Goal: Check status: Check status

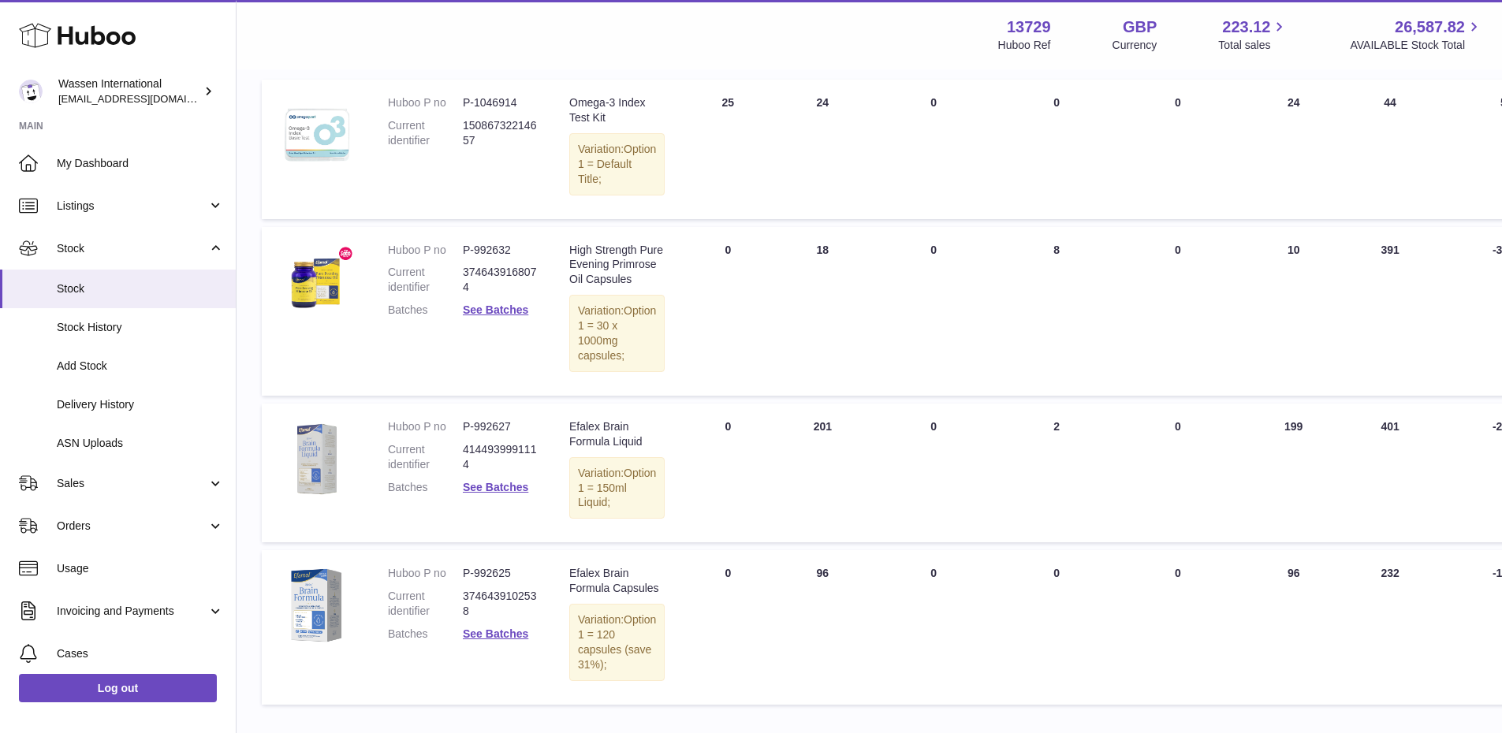
scroll to position [237, 0]
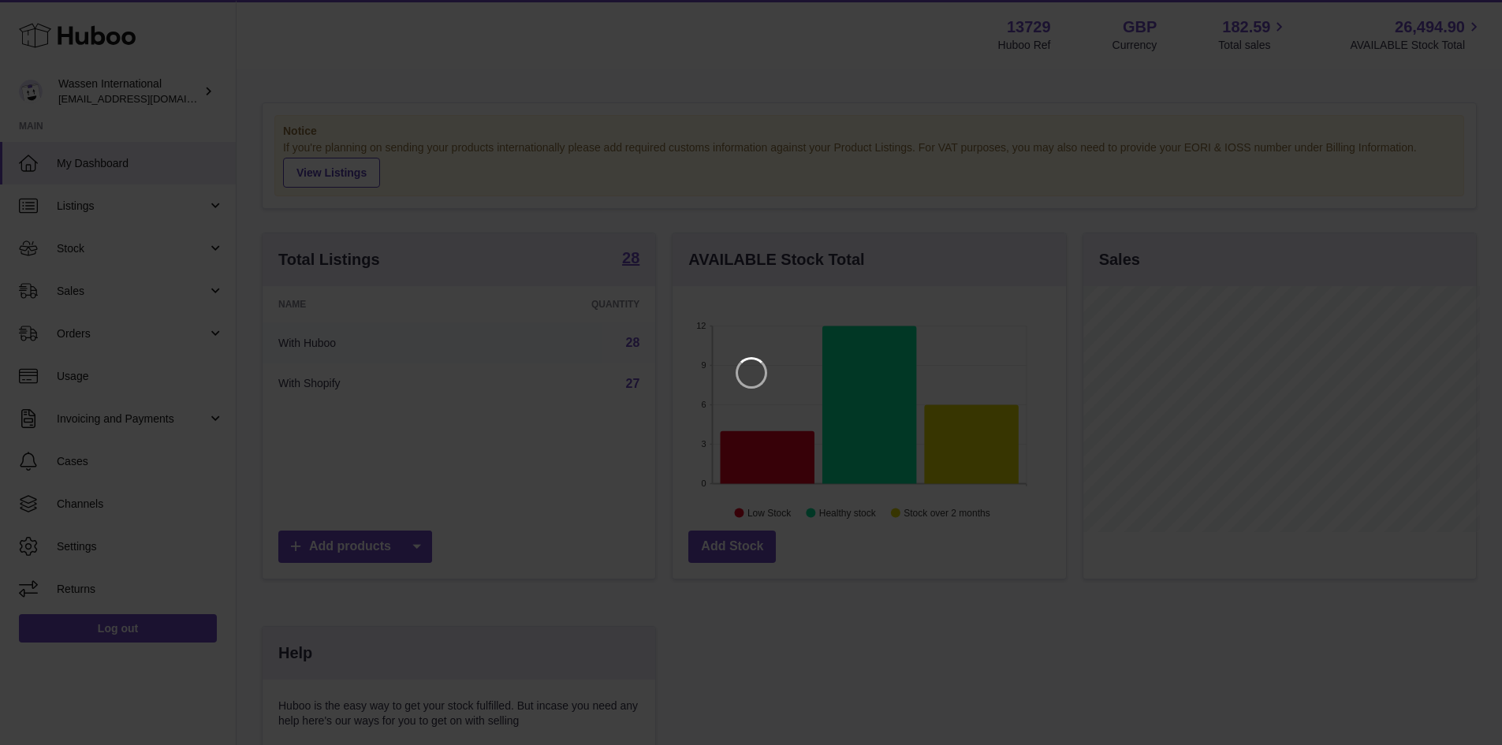
scroll to position [246, 397]
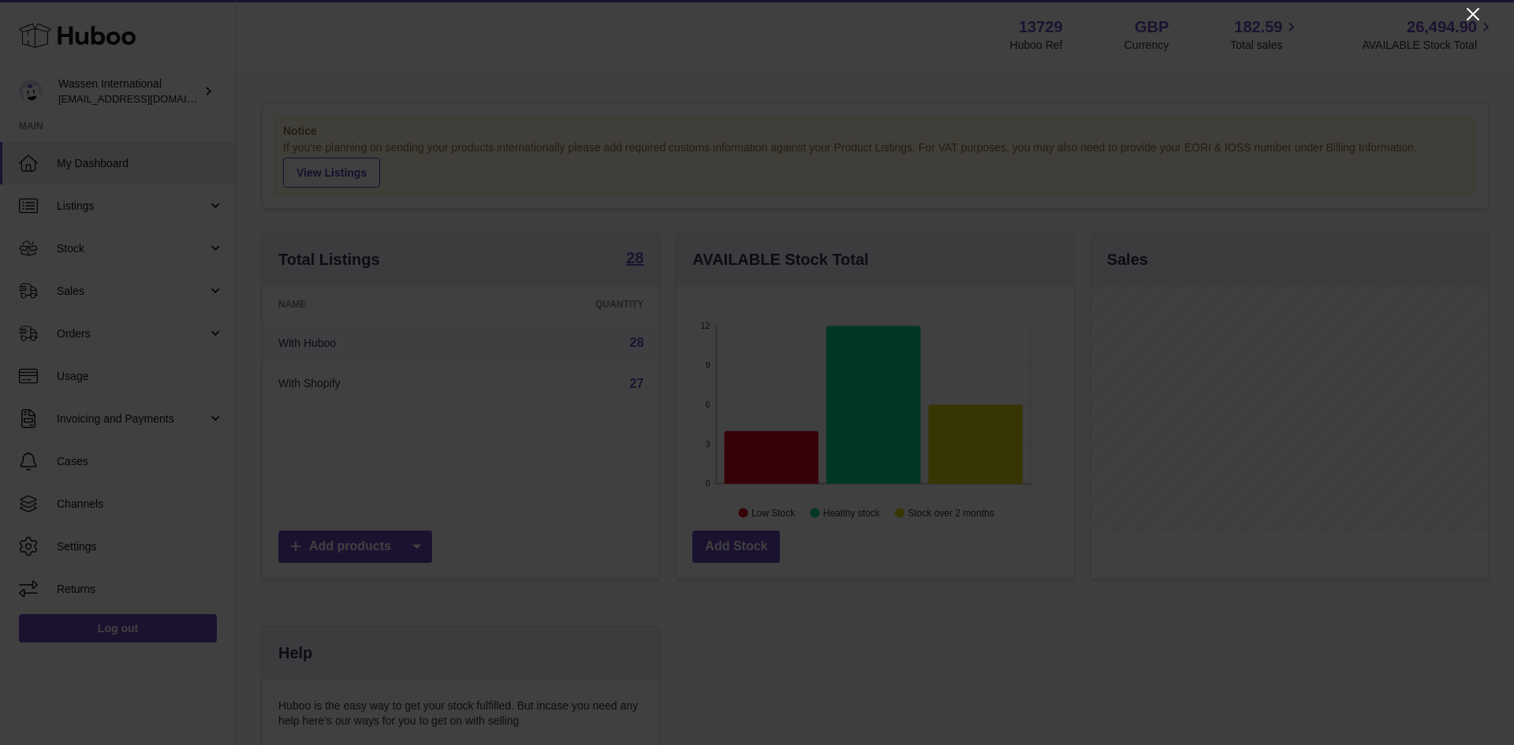
click at [1468, 6] on icon "Close" at bounding box center [1473, 14] width 19 height 19
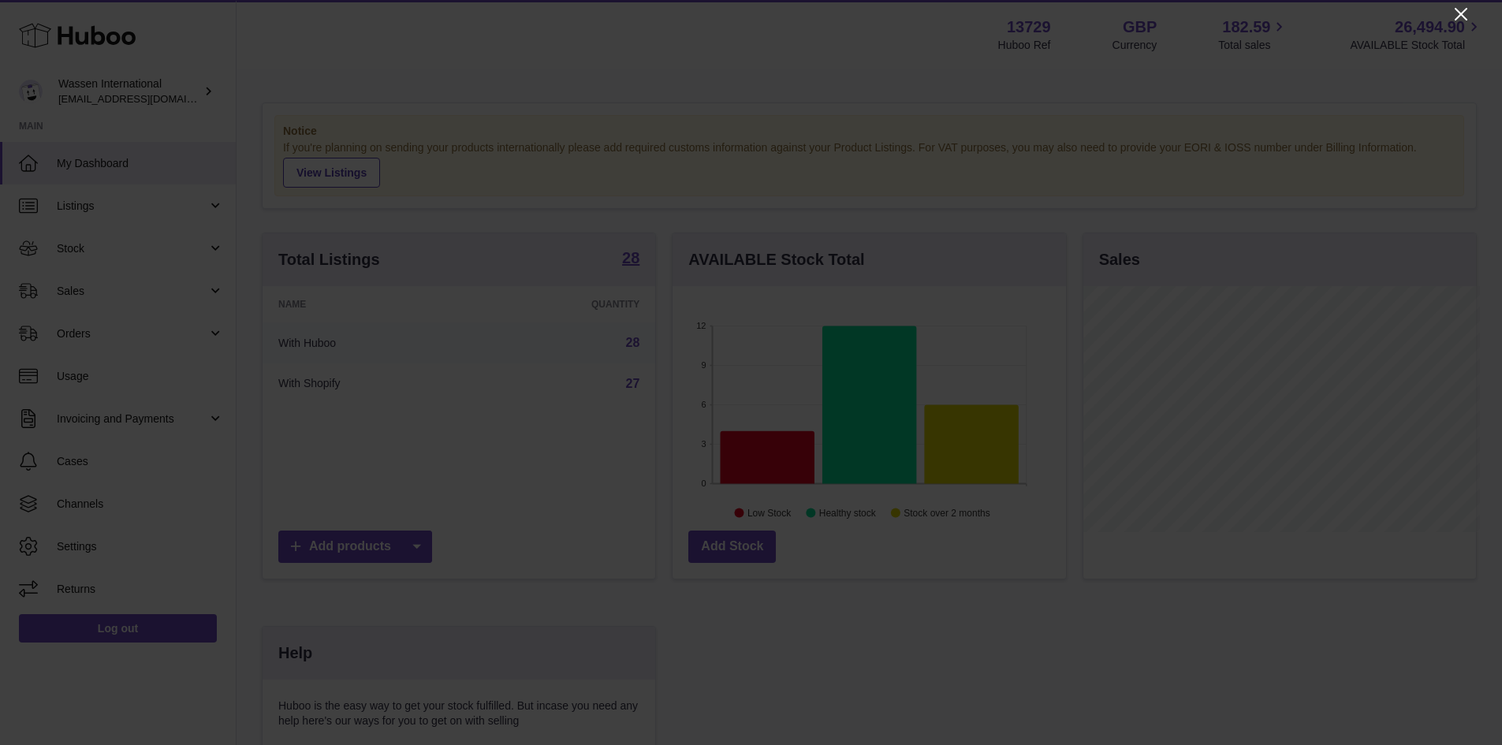
scroll to position [788414, 788267]
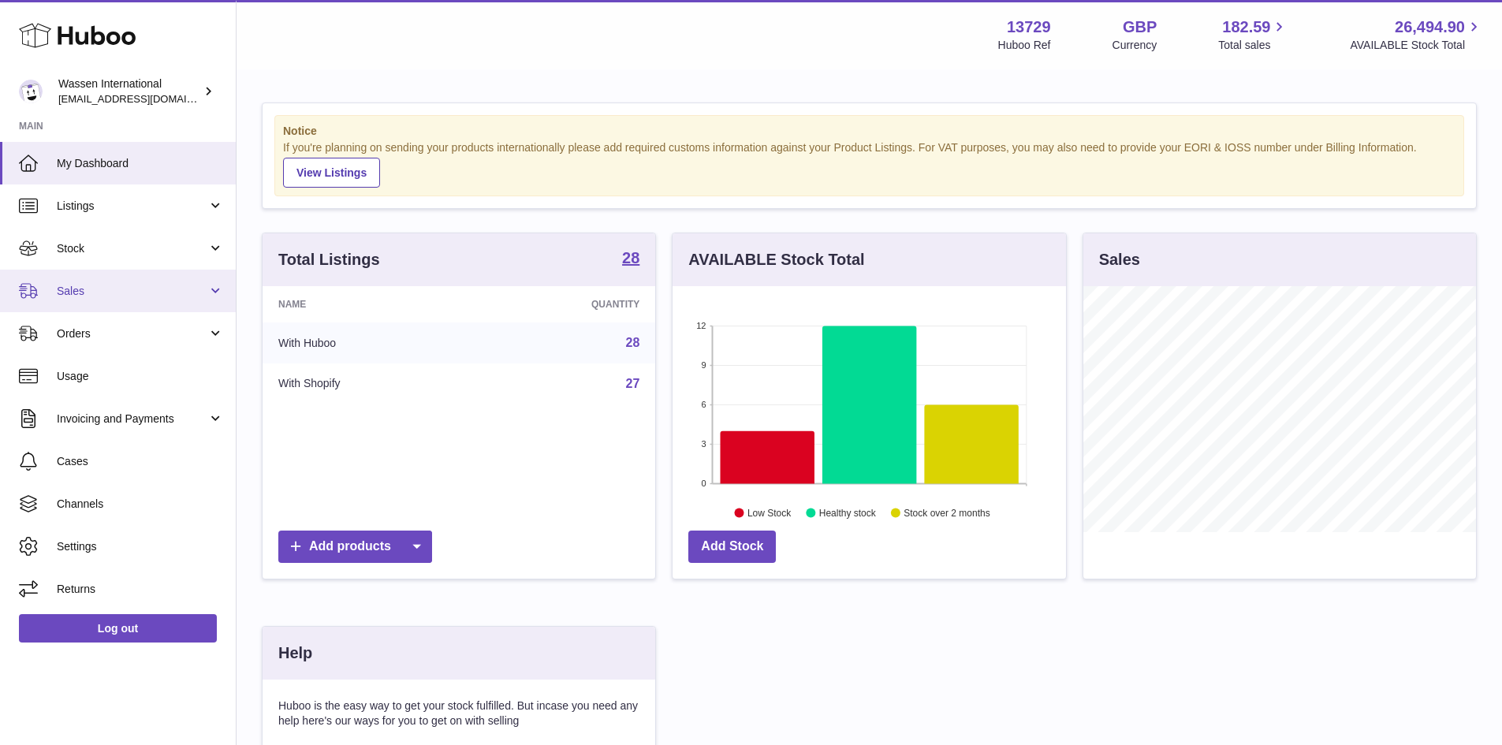
click at [102, 295] on span "Sales" at bounding box center [132, 291] width 151 height 15
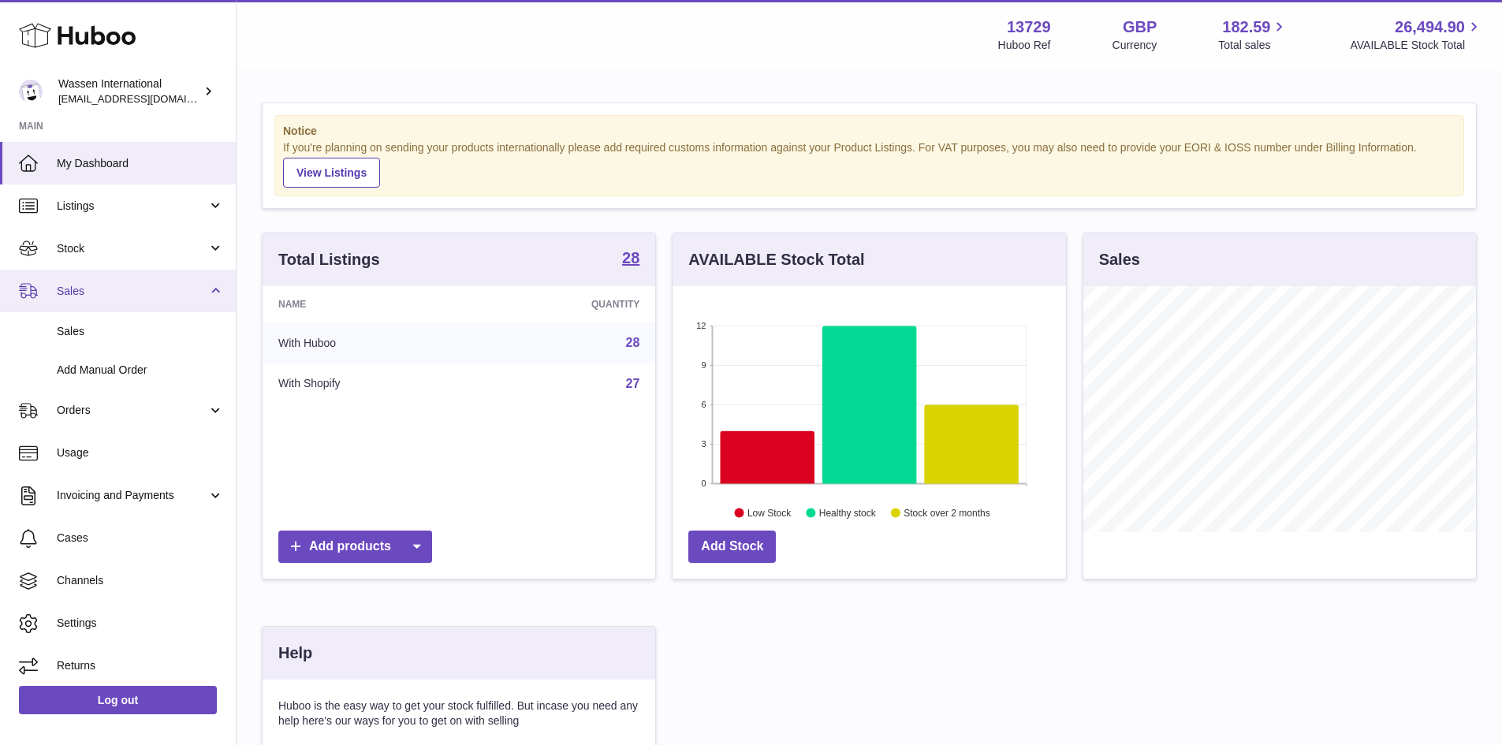
click at [102, 295] on span "Sales" at bounding box center [132, 291] width 151 height 15
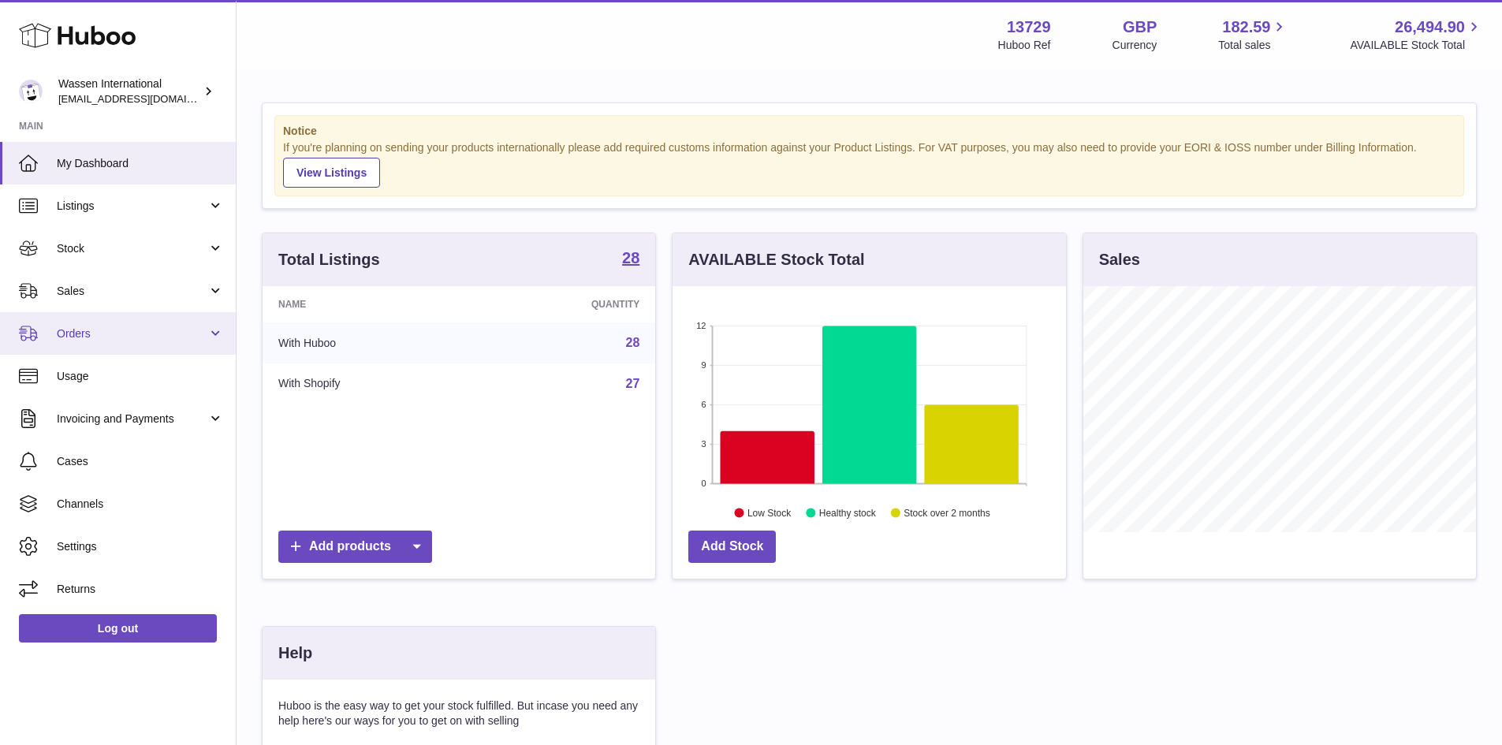
click at [126, 330] on span "Orders" at bounding box center [132, 334] width 151 height 15
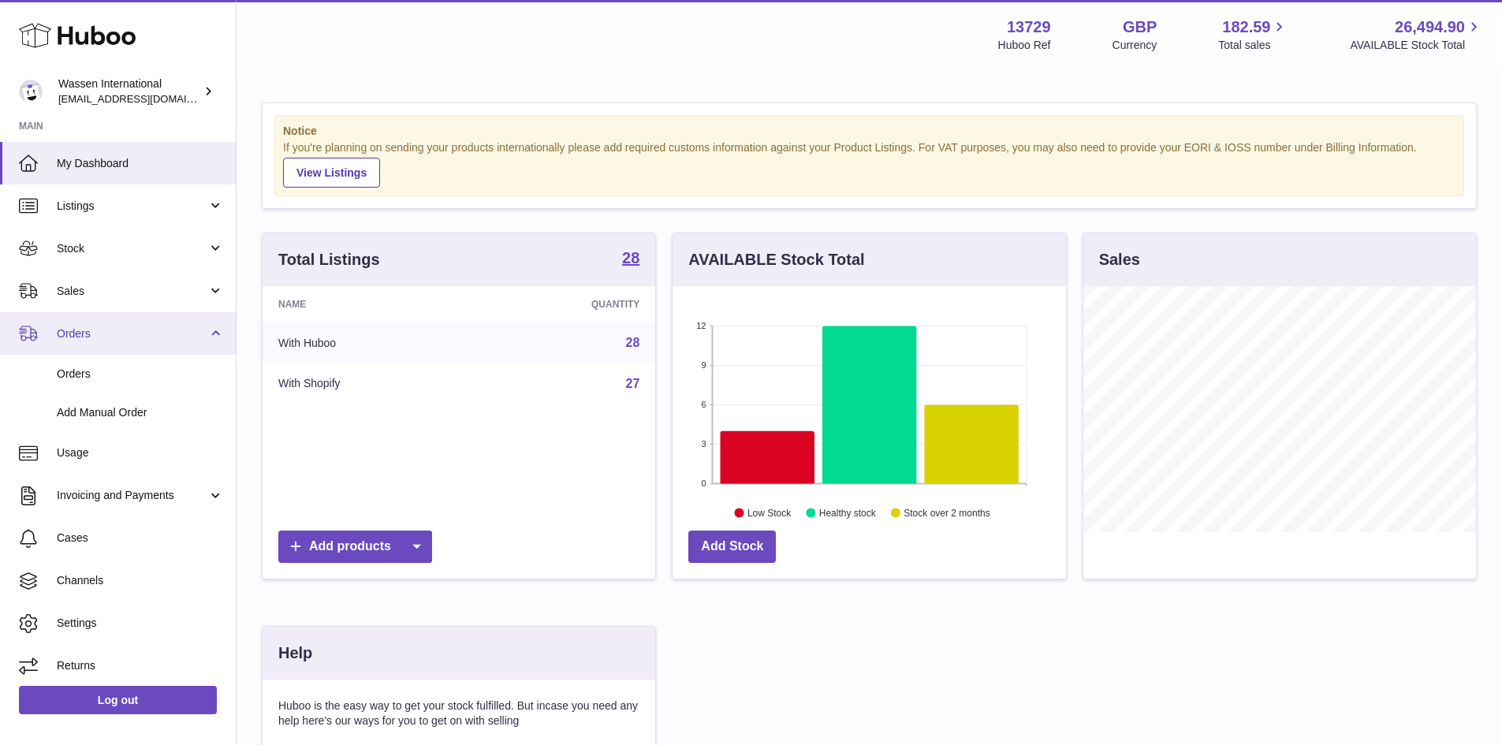
click at [129, 343] on link "Orders" at bounding box center [118, 333] width 236 height 43
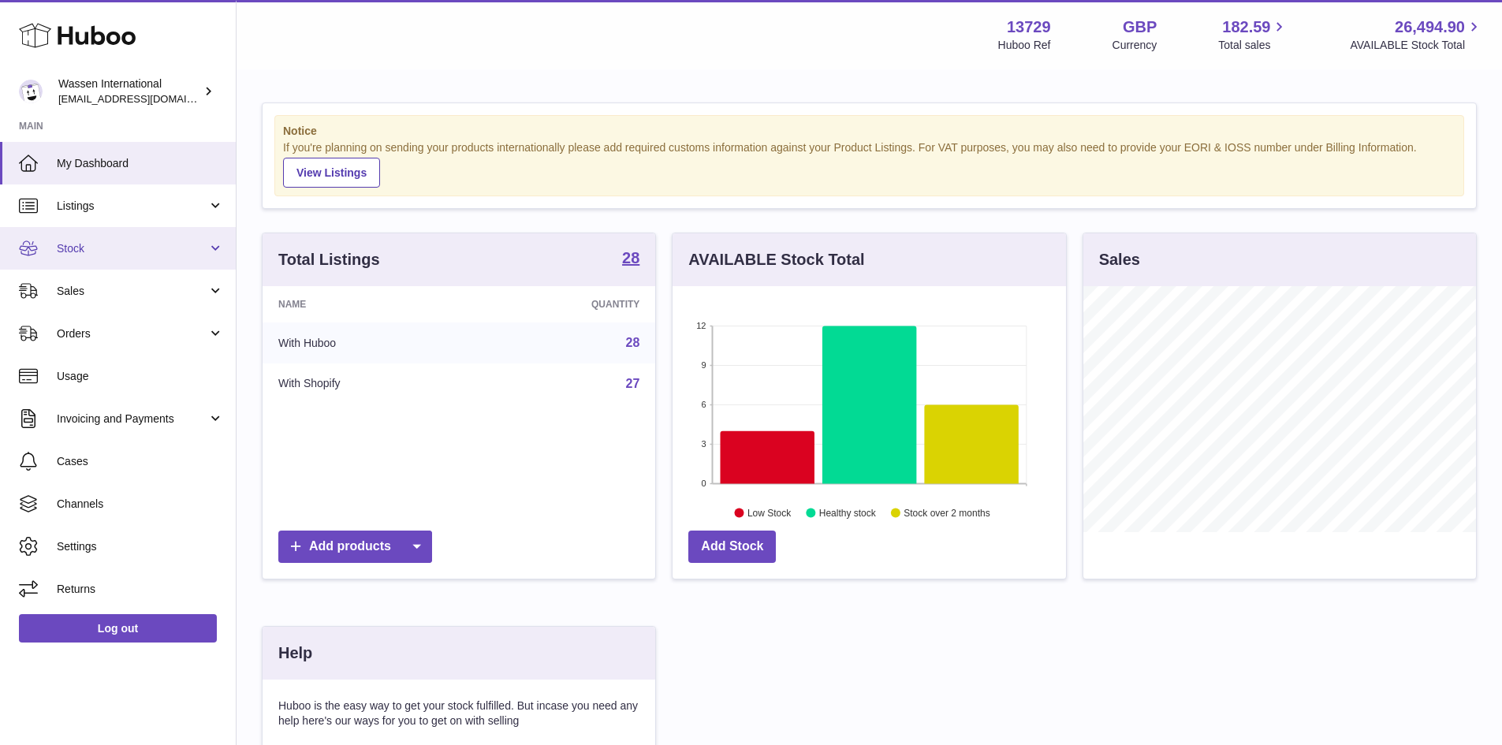
click at [144, 243] on span "Stock" at bounding box center [132, 248] width 151 height 15
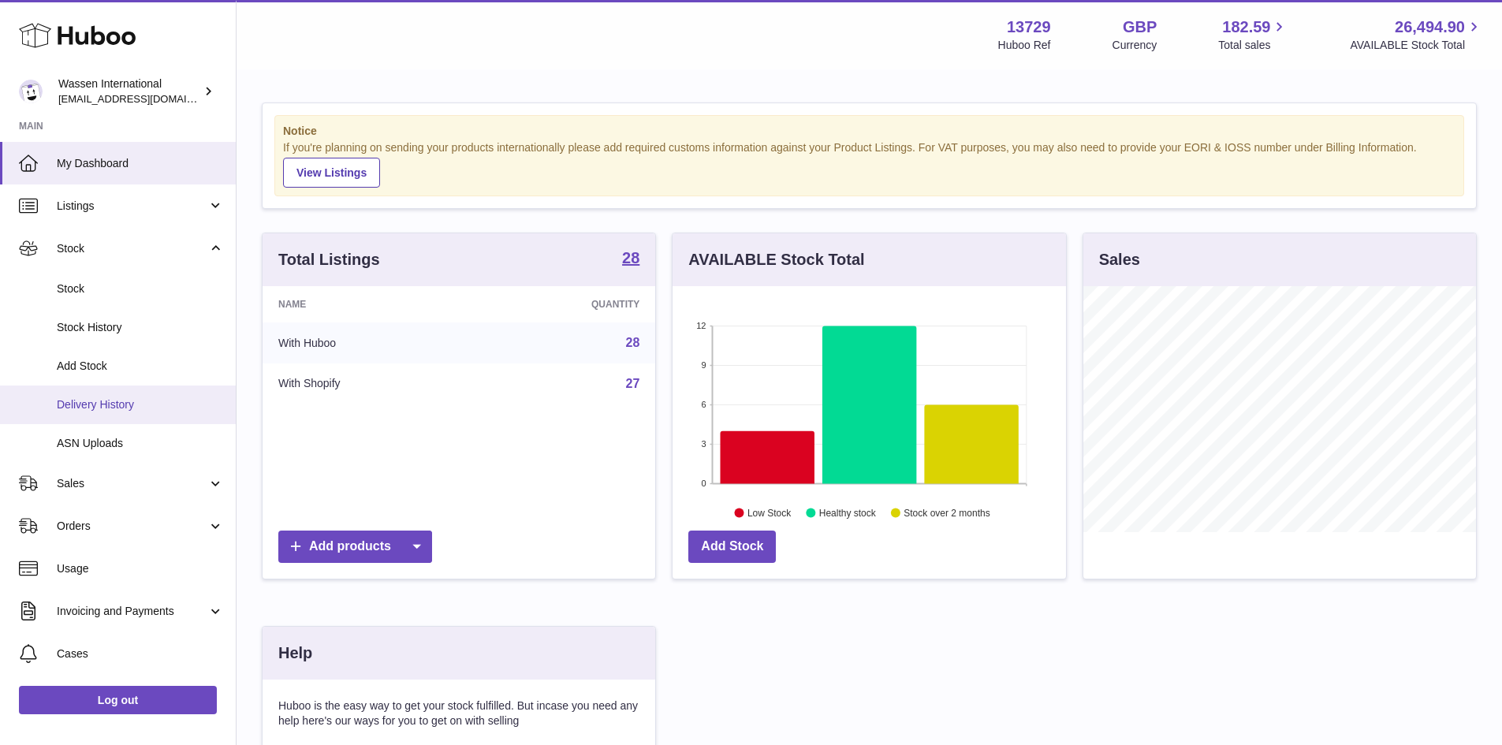
click at [110, 401] on span "Delivery History" at bounding box center [140, 404] width 167 height 15
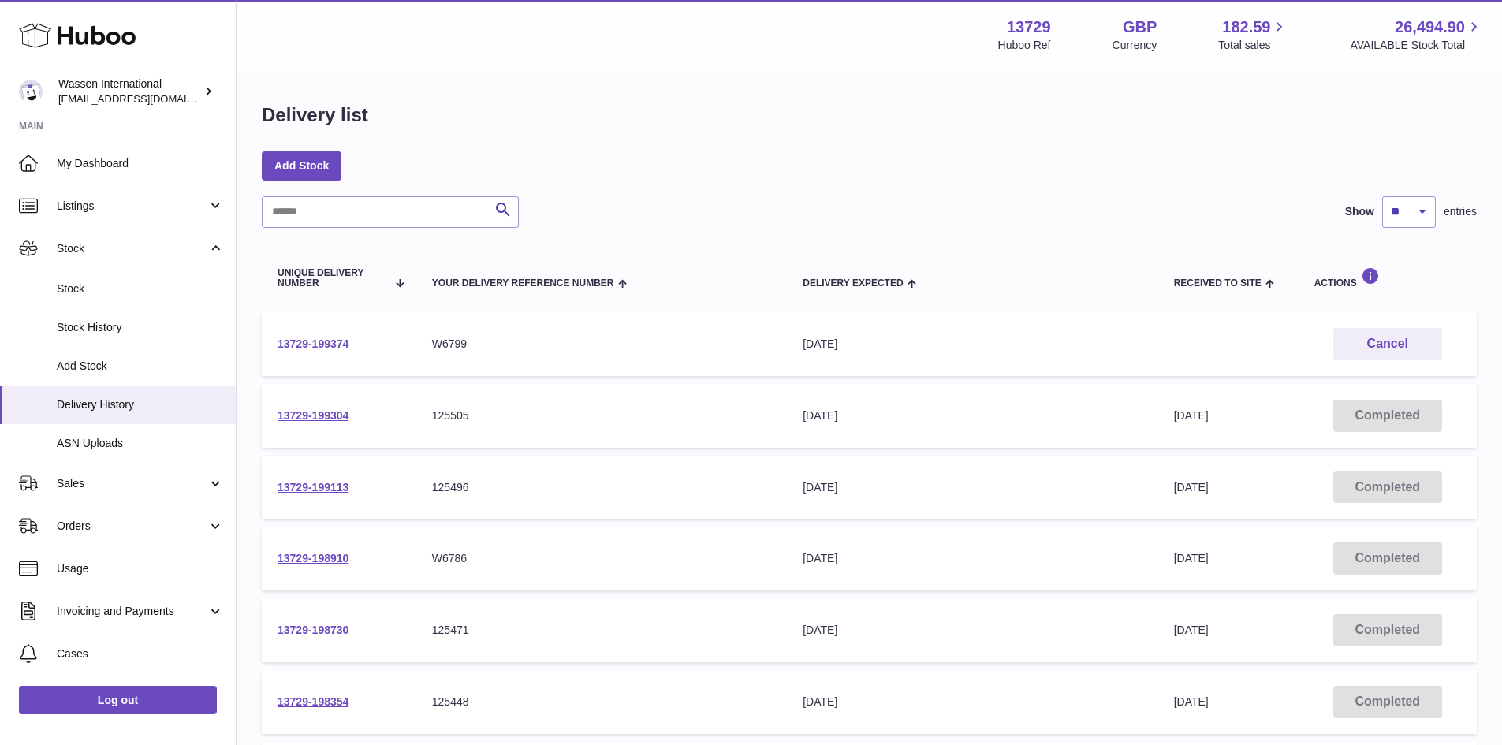
click at [328, 346] on link "13729-199374" at bounding box center [313, 344] width 71 height 13
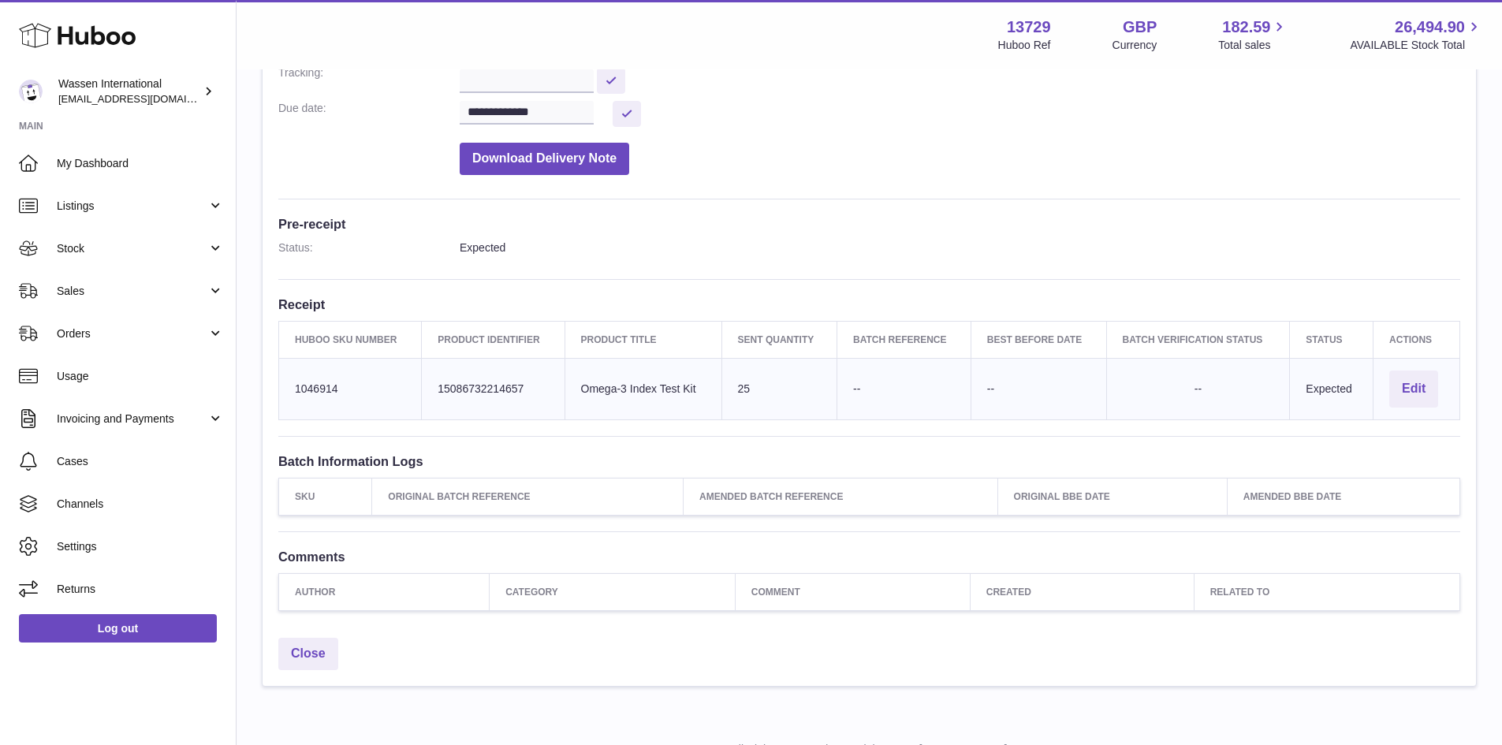
scroll to position [315, 0]
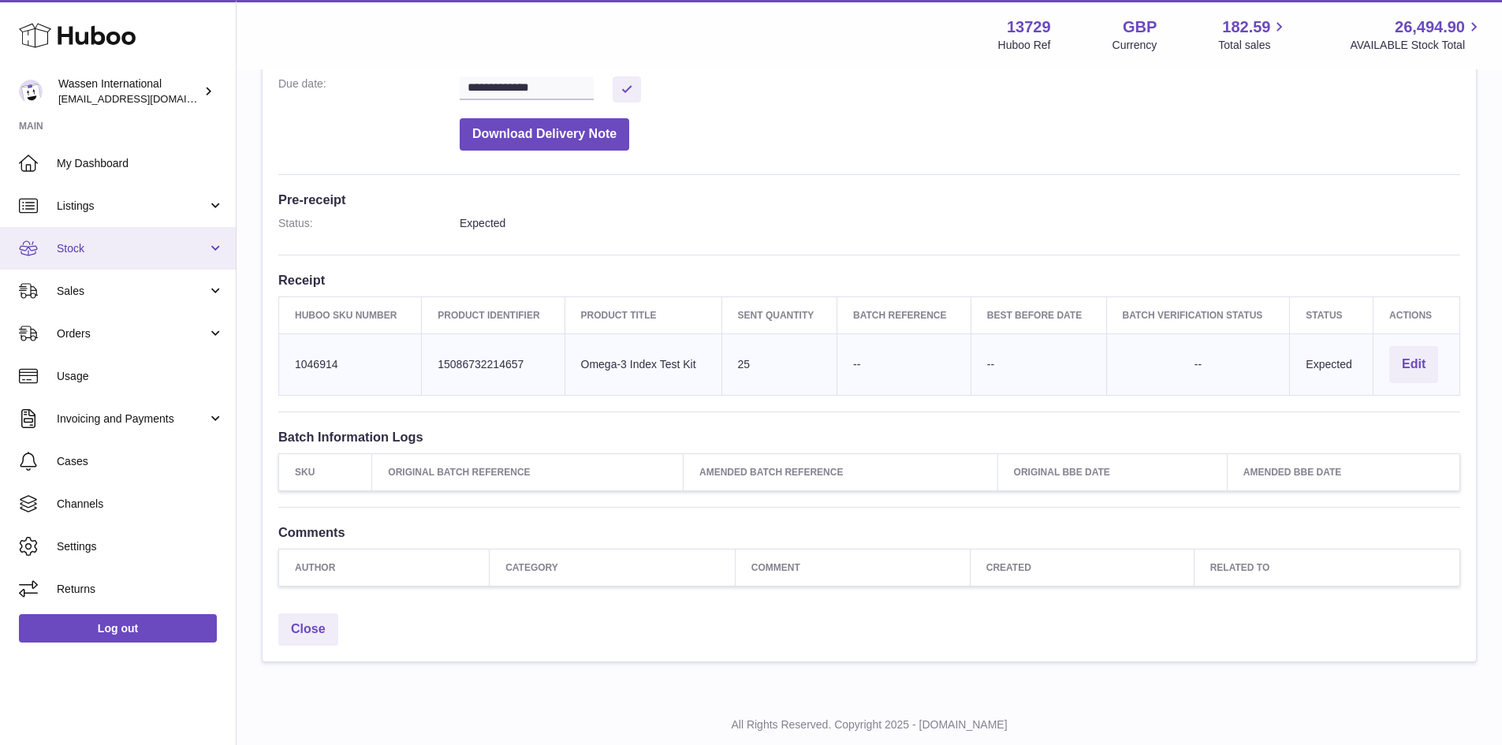
click at [103, 248] on span "Stock" at bounding box center [132, 248] width 151 height 15
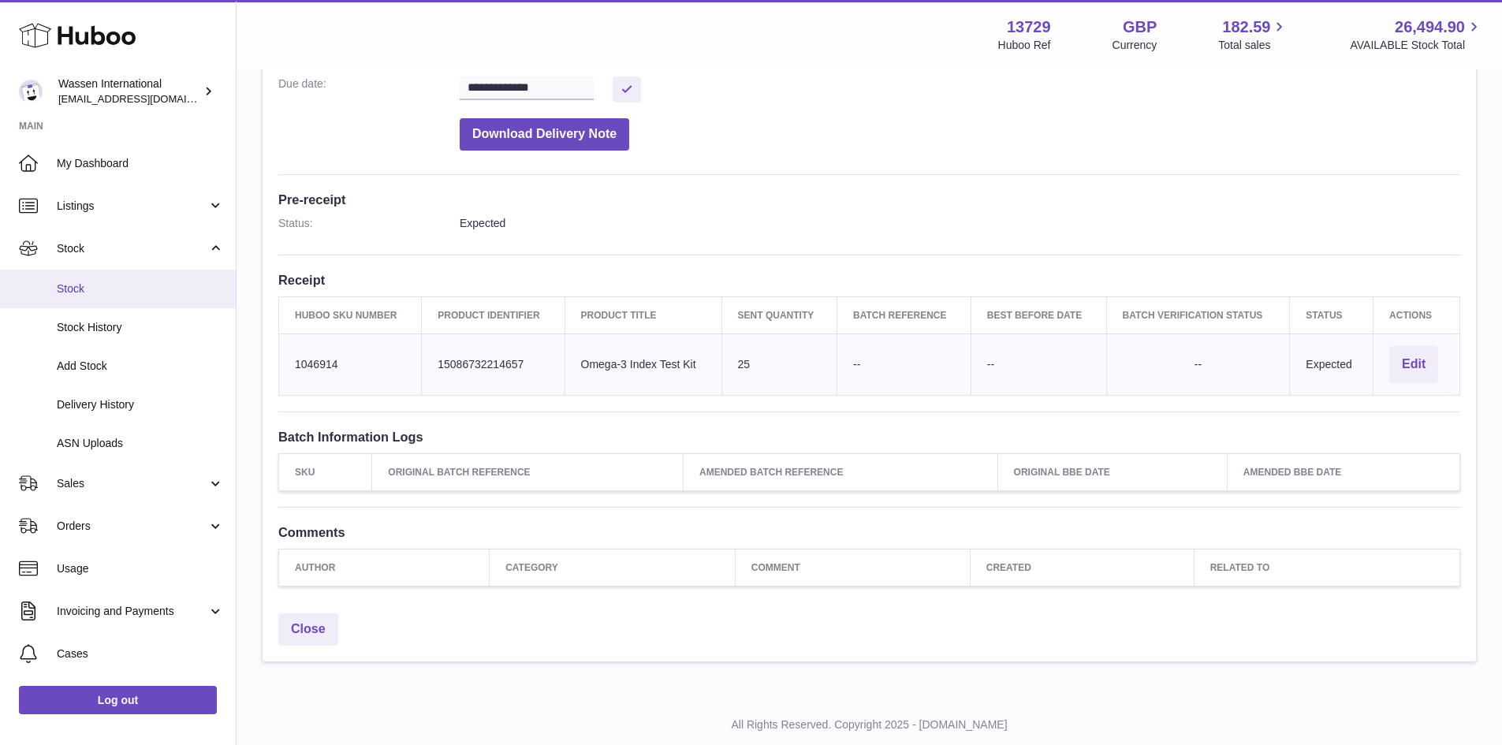
click at [88, 291] on span "Stock" at bounding box center [140, 289] width 167 height 15
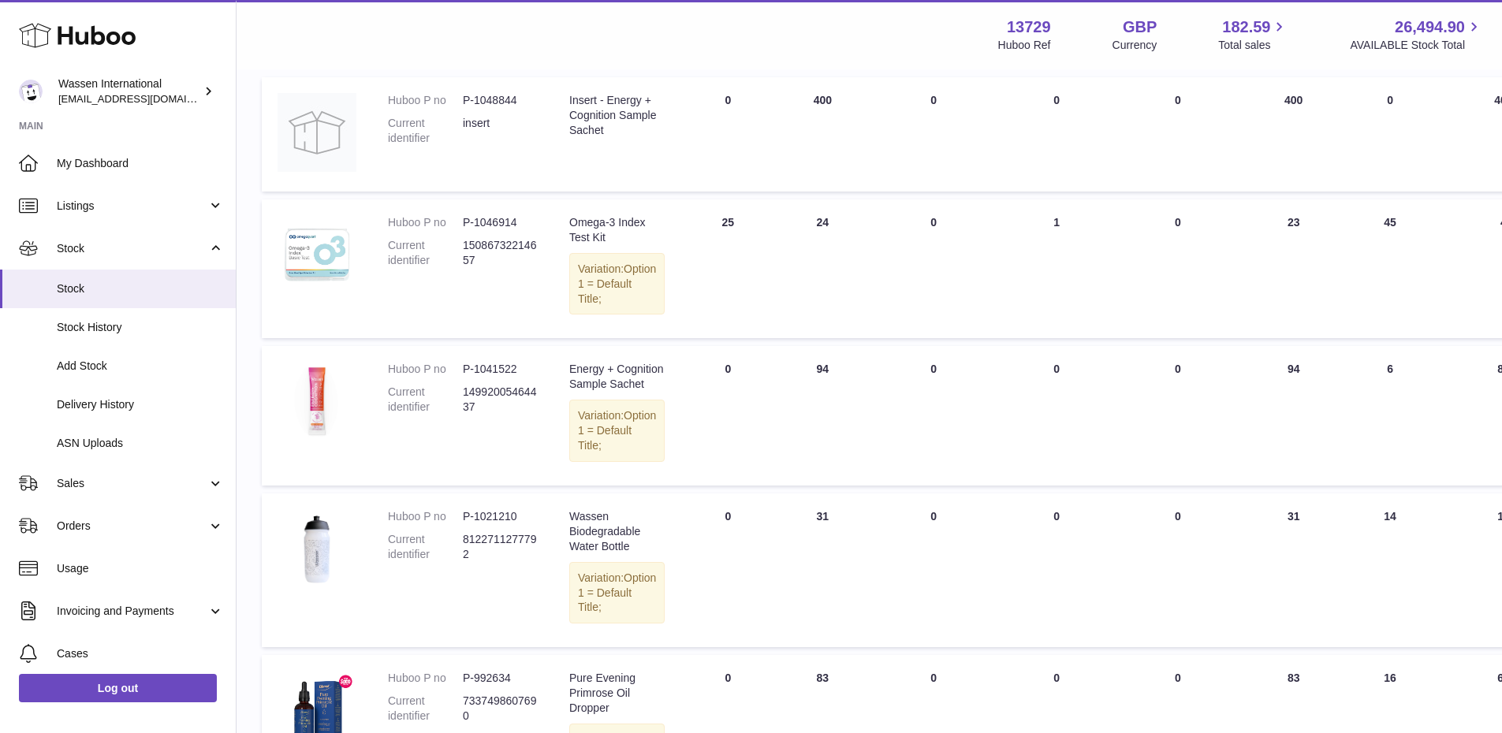
scroll to position [158, 0]
